Goal: Information Seeking & Learning: Learn about a topic

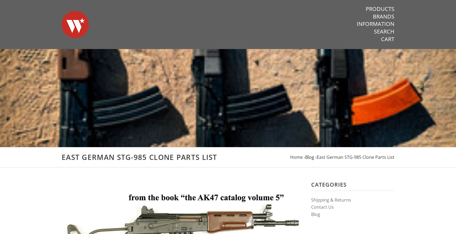
click at [311, 158] on span "Blog" at bounding box center [309, 157] width 9 height 6
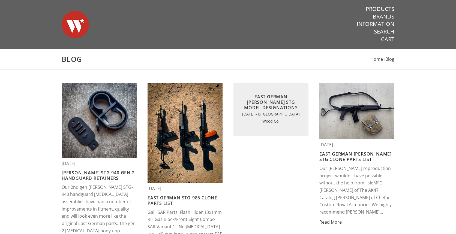
click at [340, 156] on link "East German [PERSON_NAME] STG Clone Parts List" at bounding box center [355, 156] width 72 height 11
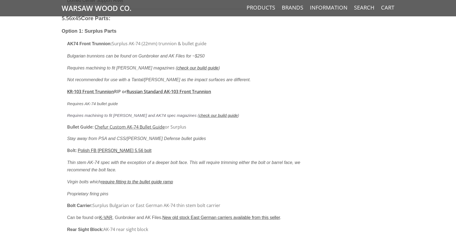
scroll to position [1684, 0]
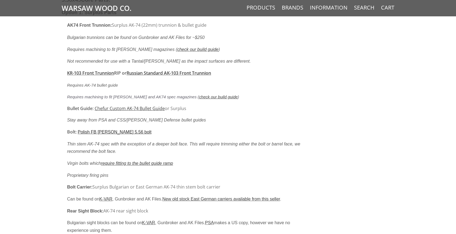
click at [104, 130] on u "Polish FB Radom Beryl 5.56 bolt" at bounding box center [115, 132] width 74 height 5
